Goal: Check status: Check status

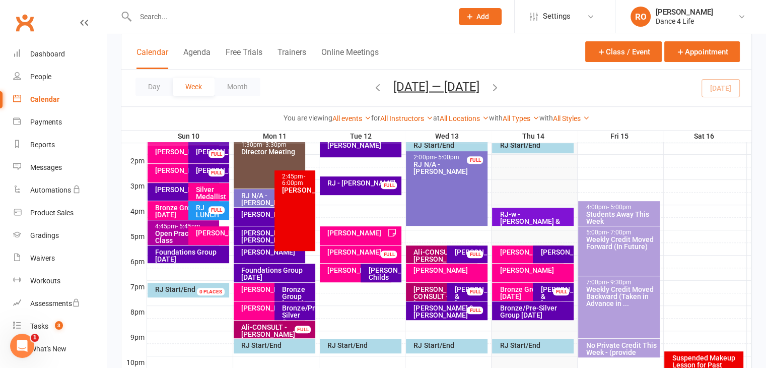
click at [565, 290] on div "FULL" at bounding box center [561, 292] width 16 height 8
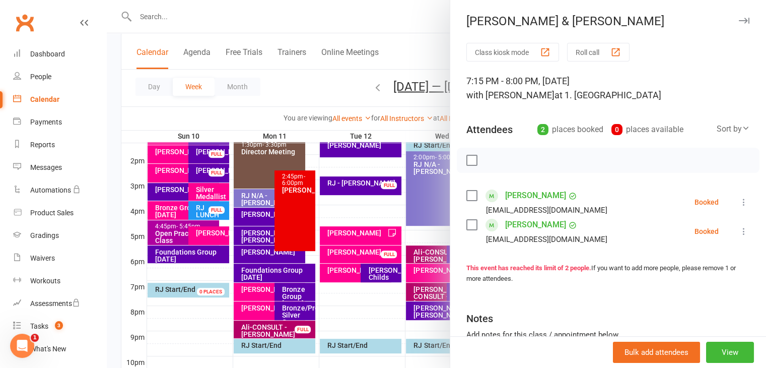
click at [409, 272] on div at bounding box center [437, 184] width 660 height 368
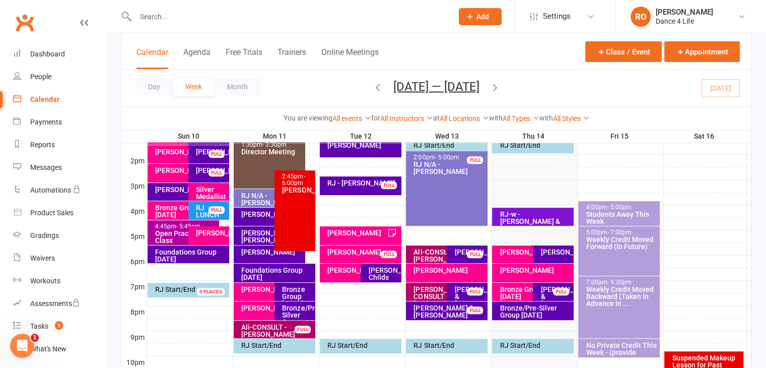
click at [542, 224] on div "RJ-w - [PERSON_NAME] & [PERSON_NAME]" at bounding box center [533, 217] width 82 height 18
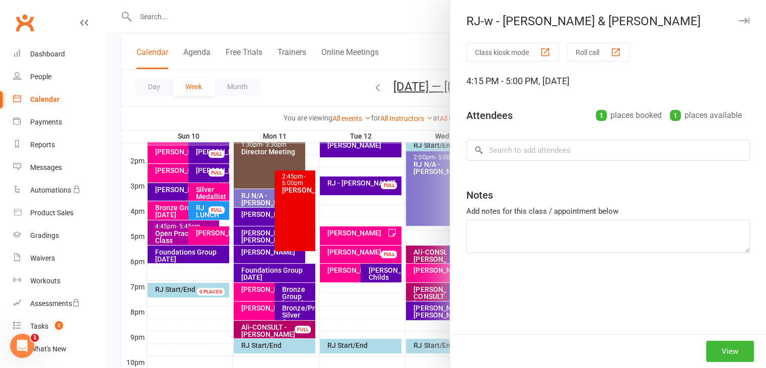
click at [327, 222] on div at bounding box center [437, 184] width 660 height 368
